Goal: Information Seeking & Learning: Check status

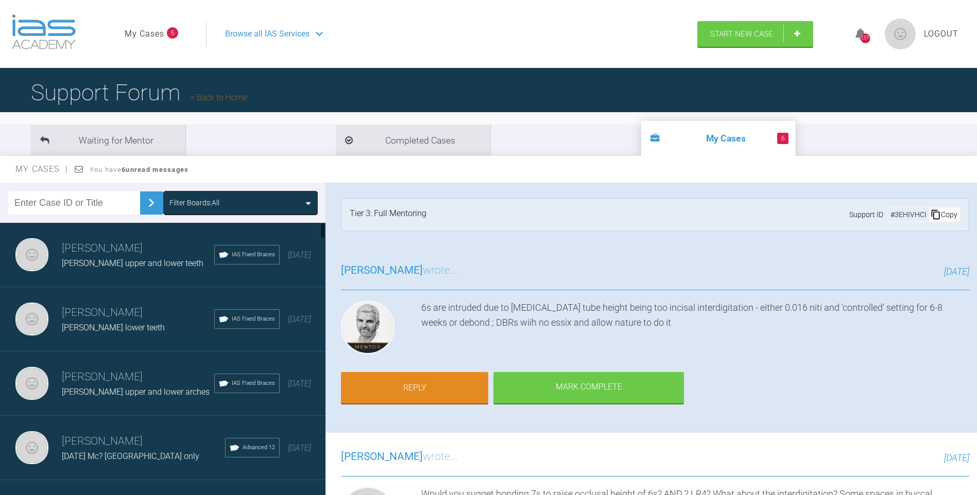
drag, startPoint x: 323, startPoint y: 396, endPoint x: 303, endPoint y: 208, distance: 189.5
click at [315, 212] on div "Filter Boards: All [PERSON_NAME] [PERSON_NAME] upper and lower teeth IAS Fixed …" at bounding box center [162, 341] width 325 height 317
click at [336, 142] on li "Completed Cases" at bounding box center [413, 140] width 154 height 31
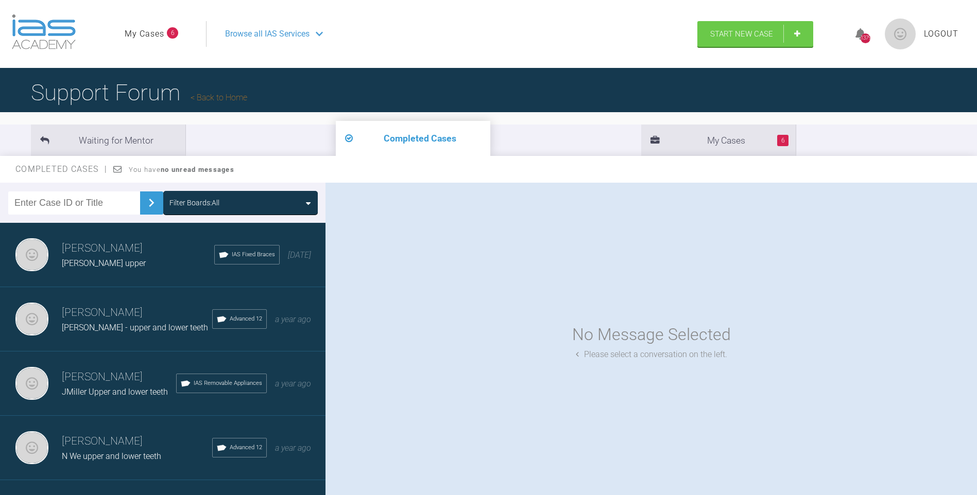
click at [145, 319] on h3 "[PERSON_NAME]" at bounding box center [137, 313] width 150 height 18
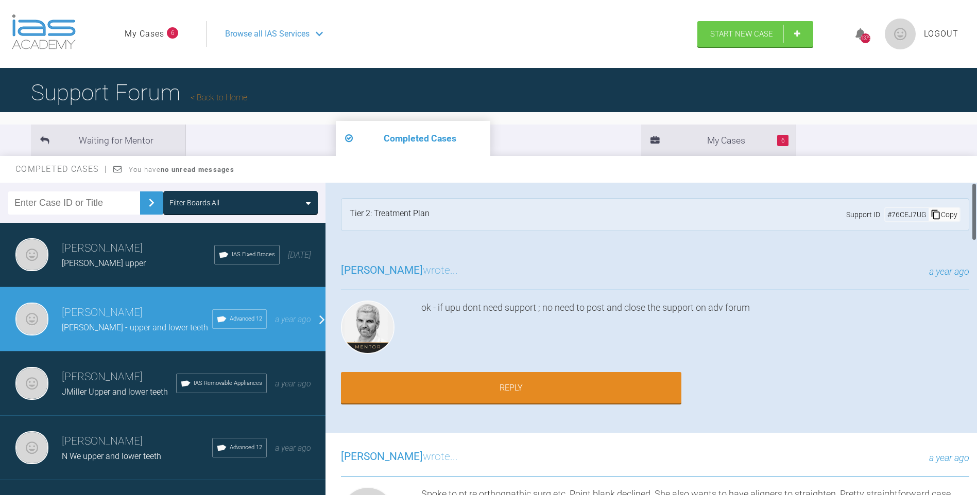
drag, startPoint x: 976, startPoint y: 207, endPoint x: 971, endPoint y: 231, distance: 24.6
click at [971, 231] on div at bounding box center [974, 341] width 6 height 317
drag, startPoint x: 974, startPoint y: 215, endPoint x: 981, endPoint y: 186, distance: 30.0
click at [976, 186] on html "My Cases 6 Logout Browse all IAS Services Start New Case 1379 Logout Support Fo…" at bounding box center [488, 301] width 977 height 603
click at [641, 131] on li "6 My Cases" at bounding box center [718, 140] width 154 height 31
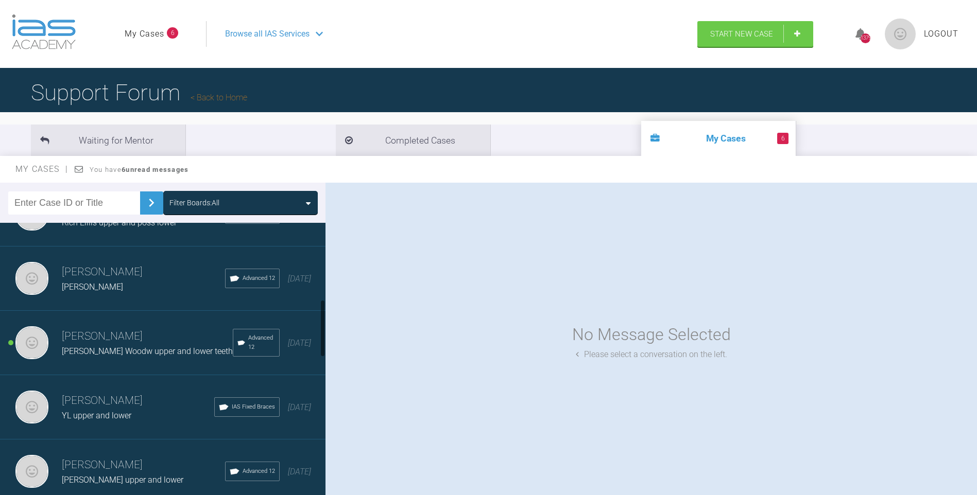
scroll to position [365, 0]
drag, startPoint x: 324, startPoint y: 250, endPoint x: 312, endPoint y: 327, distance: 77.1
click at [315, 327] on div "[PERSON_NAME] [PERSON_NAME] upper and lower teeth IAS Fixed Braces [DATE] [PERS…" at bounding box center [162, 361] width 325 height 277
click at [121, 279] on div "[PERSON_NAME]" at bounding box center [143, 284] width 163 height 13
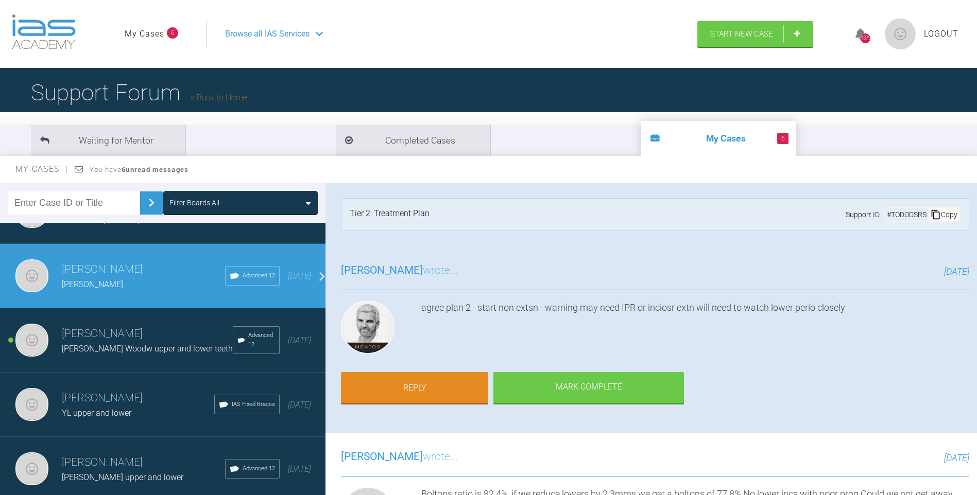
click at [114, 401] on h3 "[PERSON_NAME]" at bounding box center [138, 399] width 152 height 18
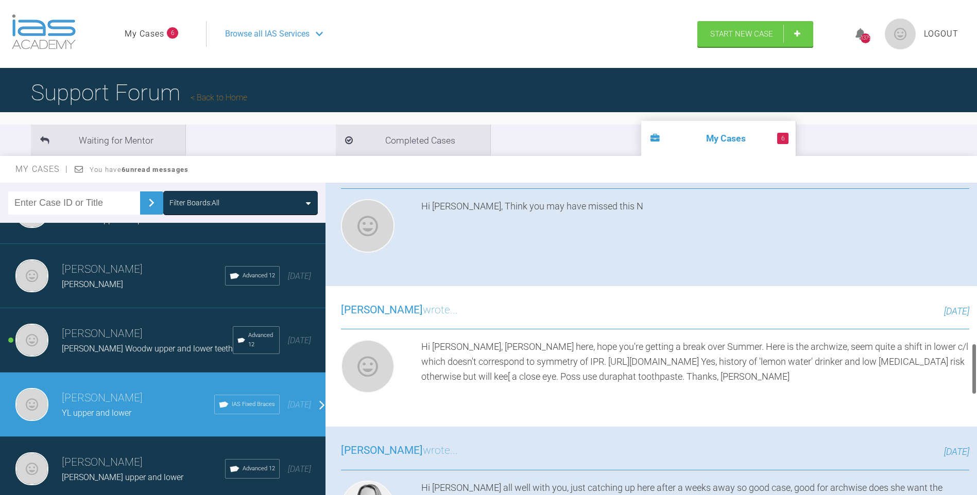
scroll to position [996, 0]
drag, startPoint x: 974, startPoint y: 199, endPoint x: 978, endPoint y: 360, distance: 161.2
click at [976, 360] on html "My Cases 6 Logout Browse all IAS Services Start New Case 1379 Logout Support Fo…" at bounding box center [488, 301] width 977 height 603
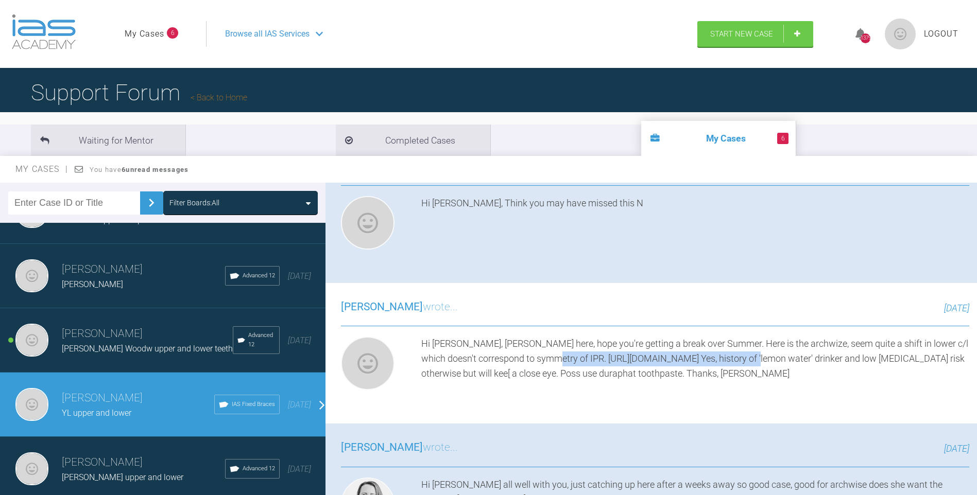
drag, startPoint x: 757, startPoint y: 356, endPoint x: 553, endPoint y: 359, distance: 204.0
click at [553, 359] on div "Hi [PERSON_NAME], [PERSON_NAME] here, hope you're getting a break over Summer. …" at bounding box center [695, 366] width 548 height 58
drag, startPoint x: 553, startPoint y: 359, endPoint x: 596, endPoint y: 360, distance: 43.3
copy div "[URL][DOMAIN_NAME]"
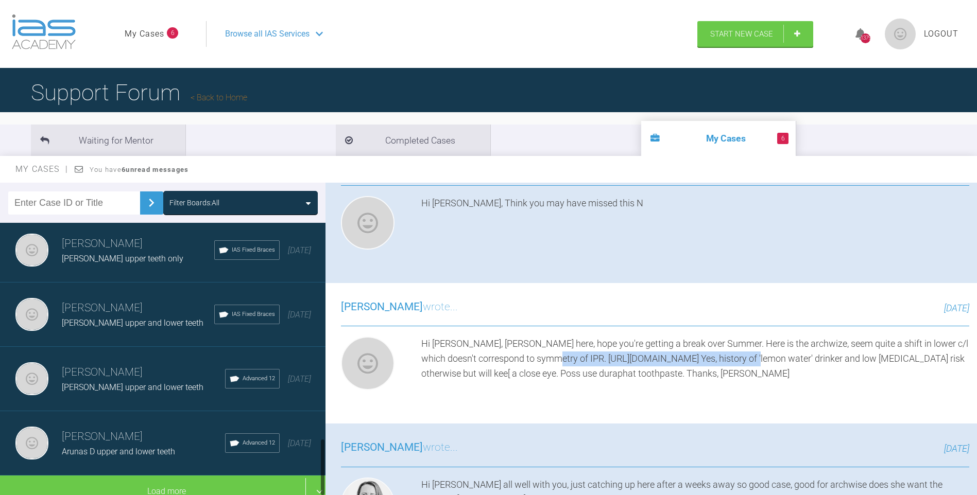
scroll to position [1042, 0]
drag, startPoint x: 322, startPoint y: 314, endPoint x: 319, endPoint y: 461, distance: 147.8
click at [326, 460] on div "Filter Boards: All [PERSON_NAME] [PERSON_NAME] upper and lower teeth IAS Fixed …" at bounding box center [488, 349] width 977 height 332
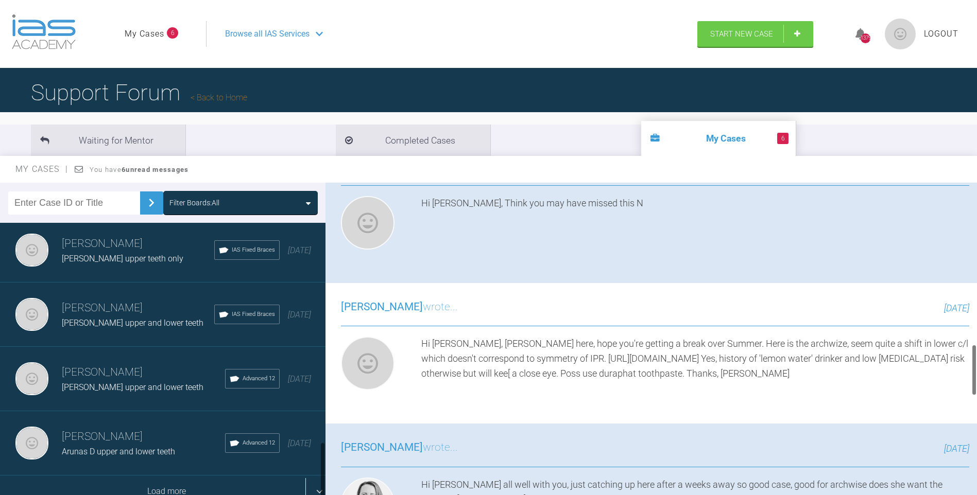
click at [201, 478] on div "Load more" at bounding box center [166, 492] width 333 height 32
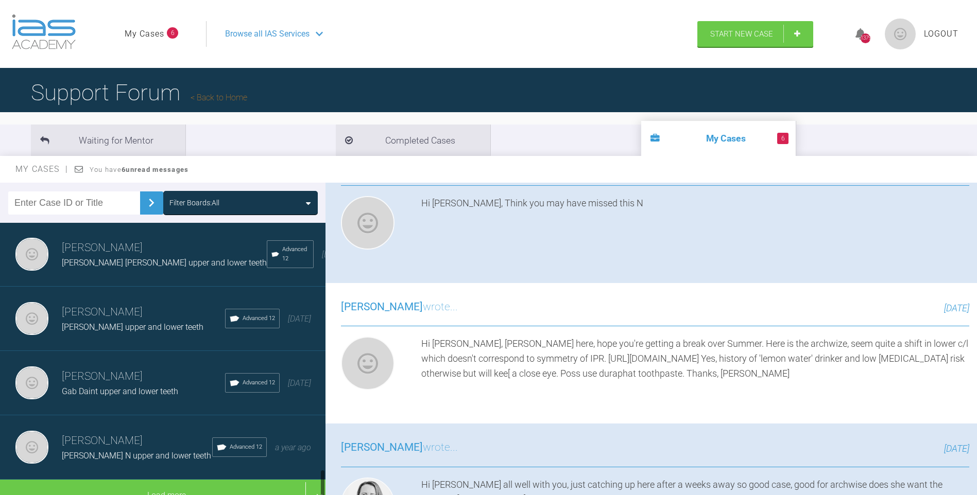
scroll to position [2330, 0]
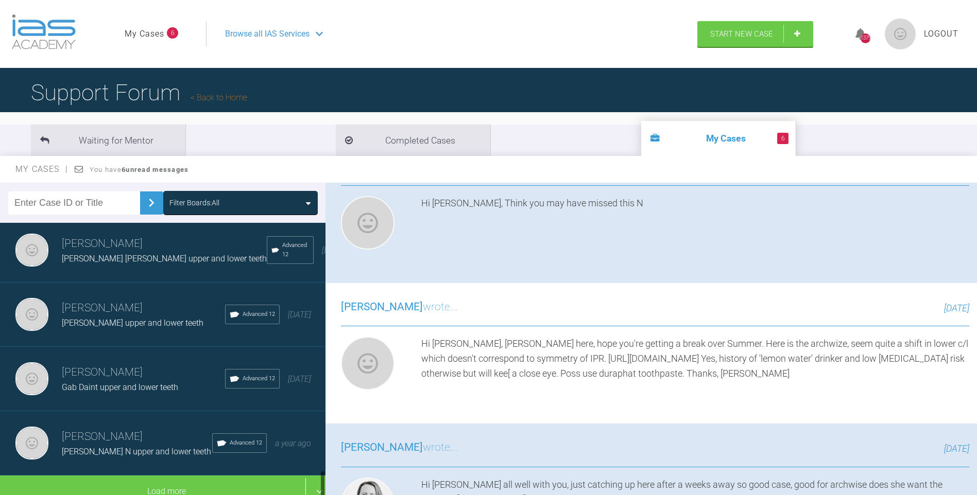
drag, startPoint x: 323, startPoint y: 342, endPoint x: 324, endPoint y: 480, distance: 137.5
click at [324, 480] on div at bounding box center [323, 485] width 4 height 29
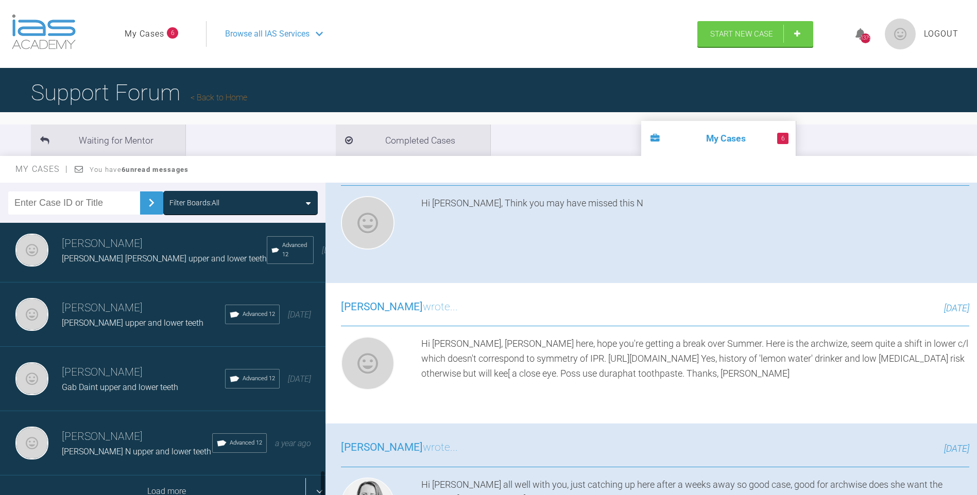
click at [228, 477] on div "Load more" at bounding box center [166, 492] width 333 height 32
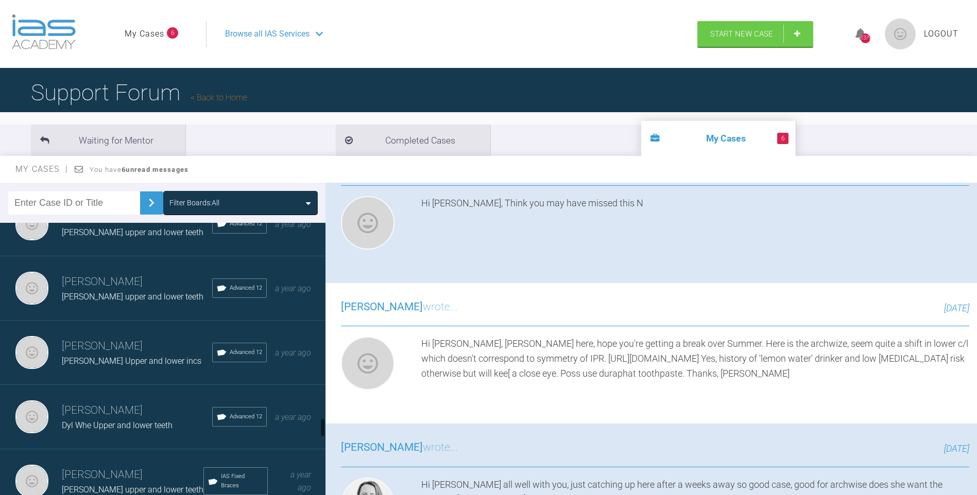
scroll to position [2749, 0]
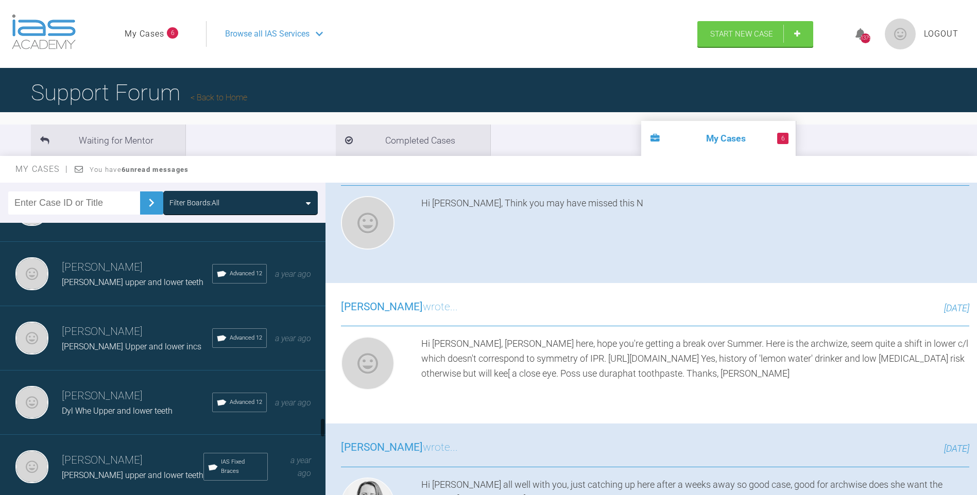
drag, startPoint x: 322, startPoint y: 402, endPoint x: 322, endPoint y: 430, distance: 27.8
click at [322, 430] on div at bounding box center [323, 428] width 4 height 20
drag, startPoint x: 164, startPoint y: 408, endPoint x: 186, endPoint y: 400, distance: 23.0
click at [167, 407] on span "Dyl Whe Upper and lower teeth" at bounding box center [117, 411] width 111 height 10
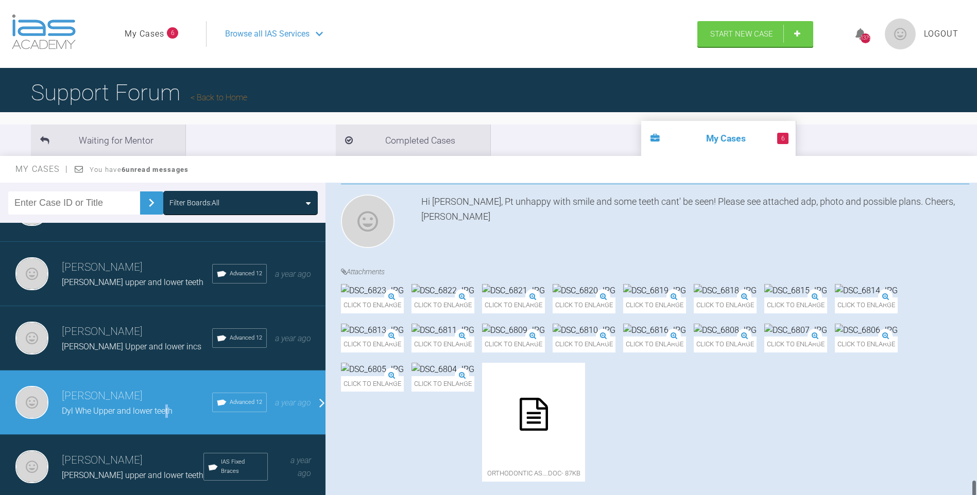
scroll to position [5247, 0]
drag, startPoint x: 974, startPoint y: 245, endPoint x: 976, endPoint y: 482, distance: 236.9
click at [976, 482] on div at bounding box center [974, 341] width 6 height 317
click at [686, 284] on img at bounding box center [654, 290] width 63 height 13
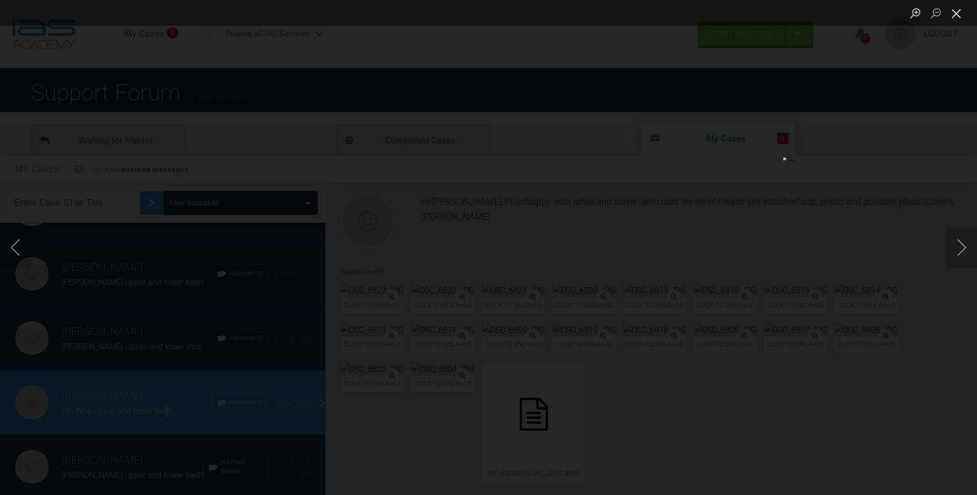
click at [957, 12] on button "Close lightbox" at bounding box center [956, 13] width 21 height 18
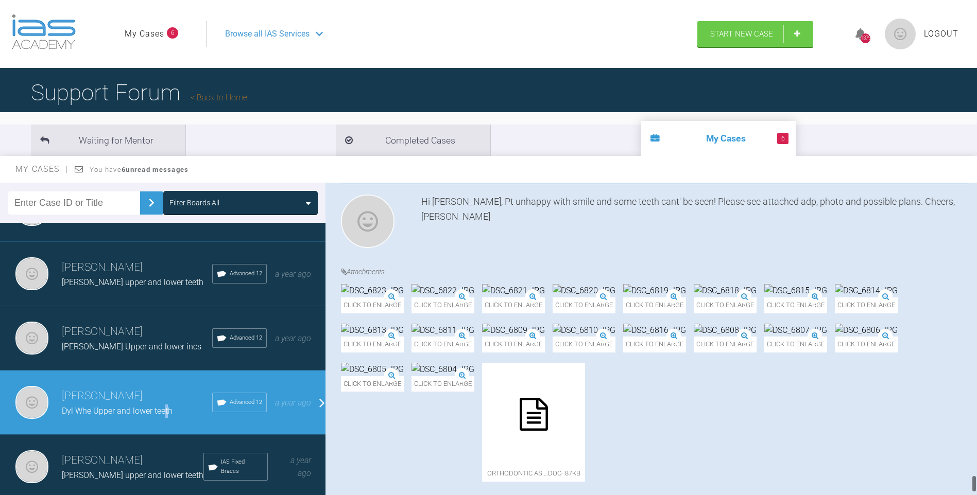
click at [694, 298] on img at bounding box center [725, 290] width 63 height 13
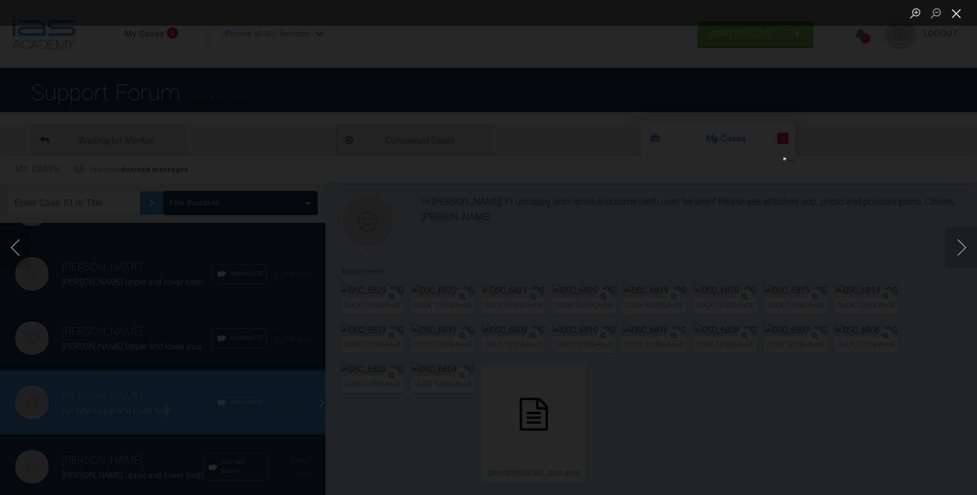
click at [954, 12] on button "Close lightbox" at bounding box center [956, 13] width 21 height 18
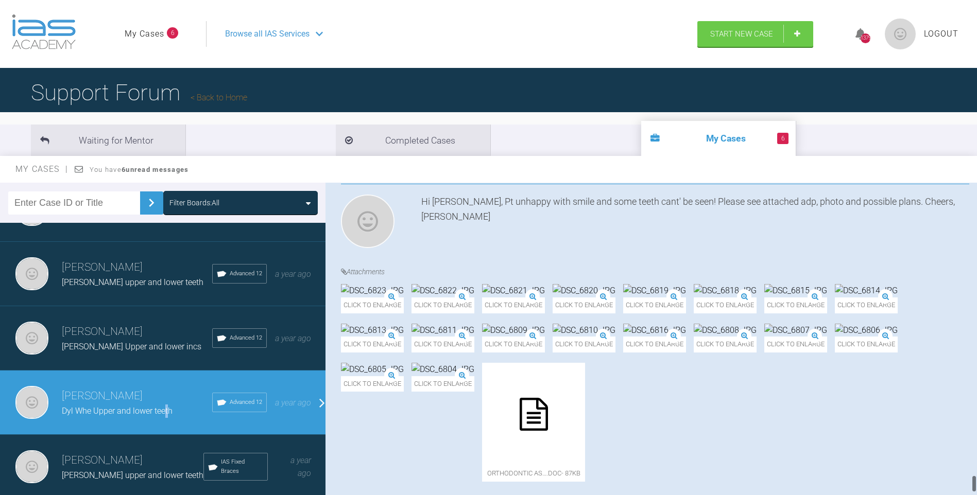
click at [764, 298] on img at bounding box center [795, 290] width 63 height 13
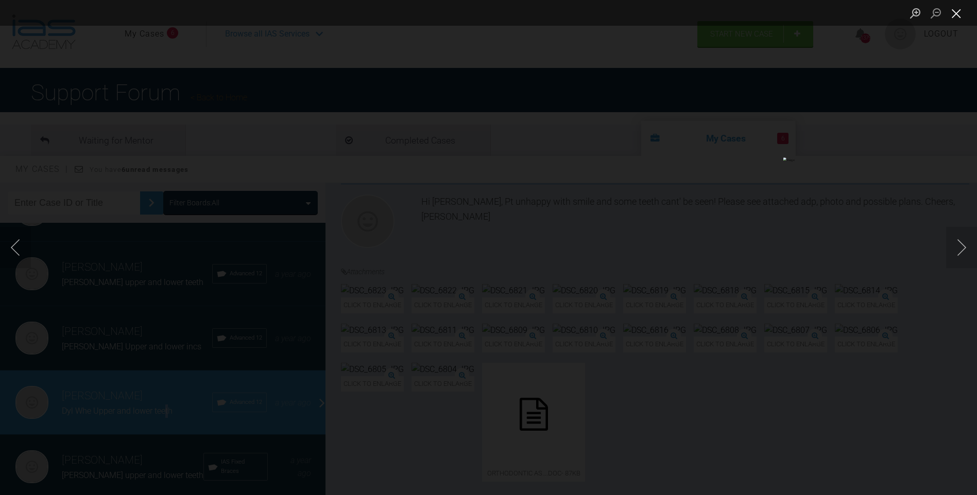
click at [959, 15] on button "Close lightbox" at bounding box center [956, 13] width 21 height 18
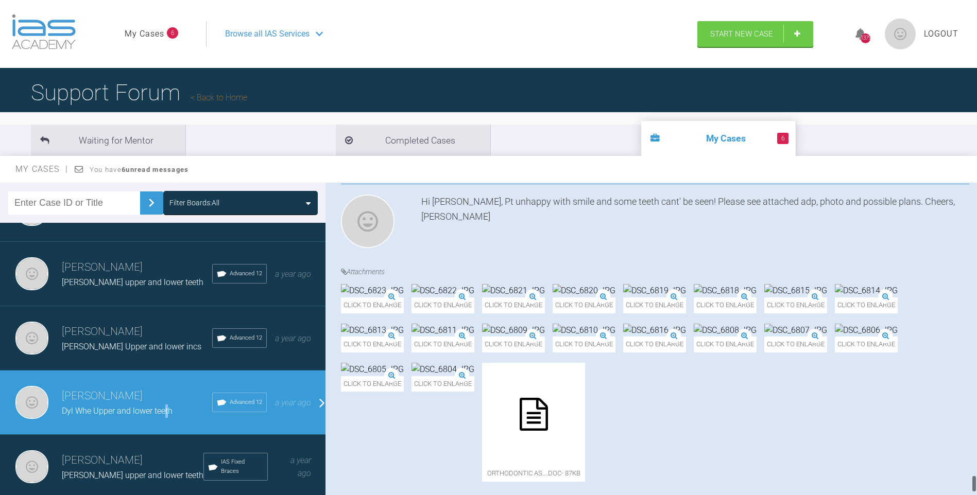
click at [694, 298] on img at bounding box center [725, 290] width 63 height 13
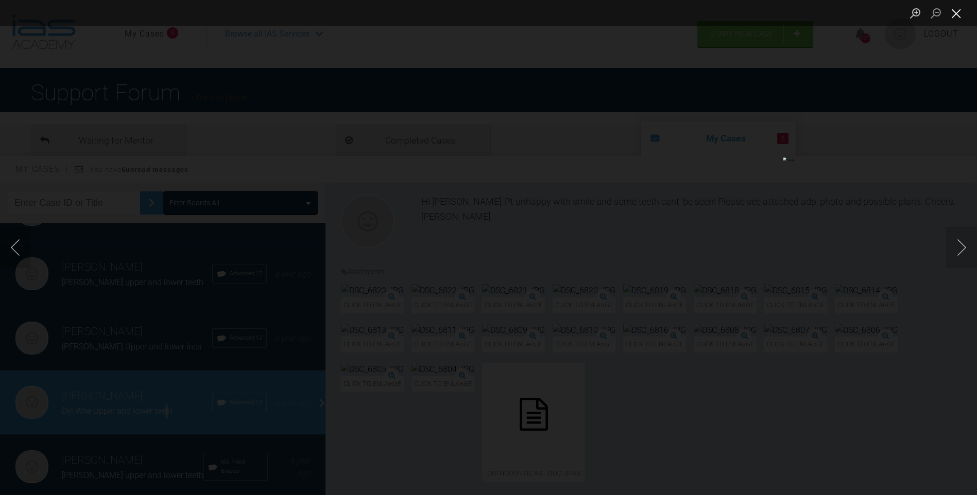
click at [955, 10] on button "Close lightbox" at bounding box center [956, 13] width 21 height 18
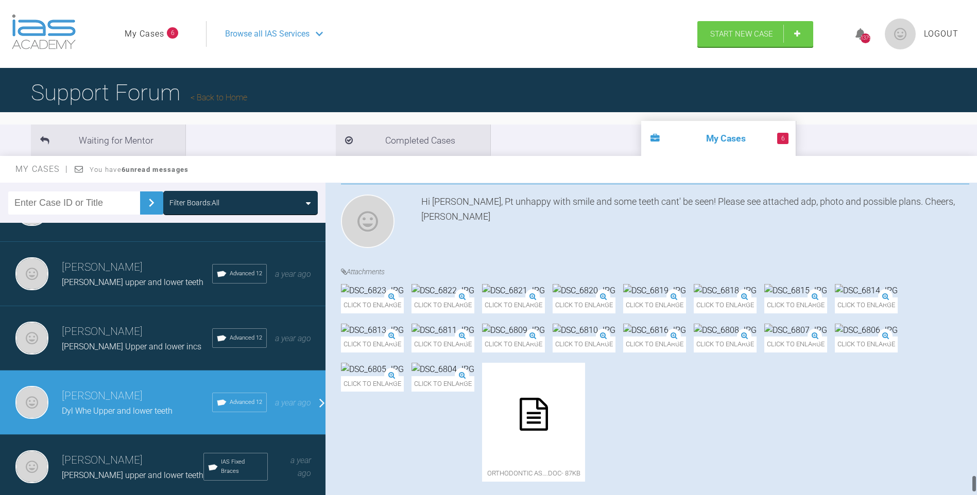
drag, startPoint x: 864, startPoint y: 185, endPoint x: 828, endPoint y: 228, distance: 56.3
click at [864, 266] on h4 "Attachments" at bounding box center [655, 271] width 628 height 11
click at [686, 284] on img at bounding box center [654, 290] width 63 height 13
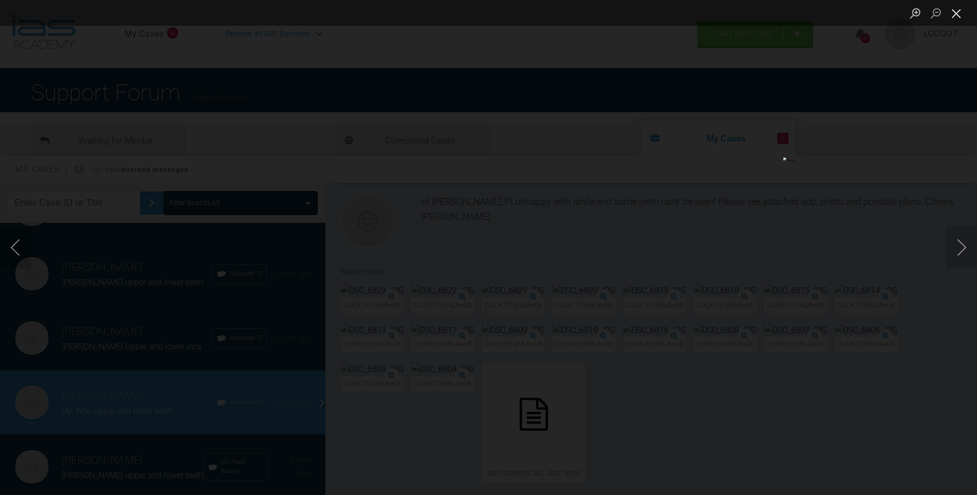
click at [957, 10] on button "Close lightbox" at bounding box center [956, 13] width 21 height 18
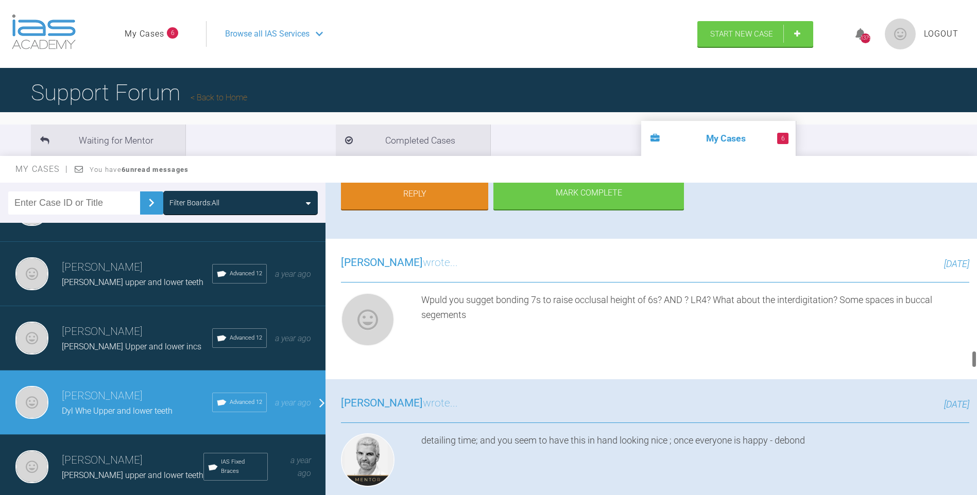
scroll to position [0, 0]
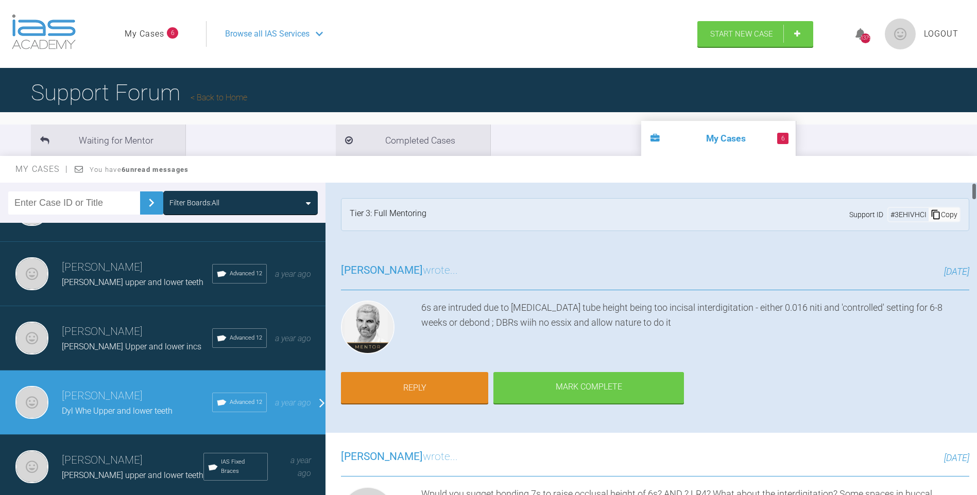
drag, startPoint x: 974, startPoint y: 483, endPoint x: 972, endPoint y: 166, distance: 316.7
click at [972, 167] on div "My Cases You have 6 unread messages Filter Boards: All [PERSON_NAME] [PERSON_NA…" at bounding box center [488, 335] width 977 height 358
